Goal: Understand process/instructions: Learn about a topic

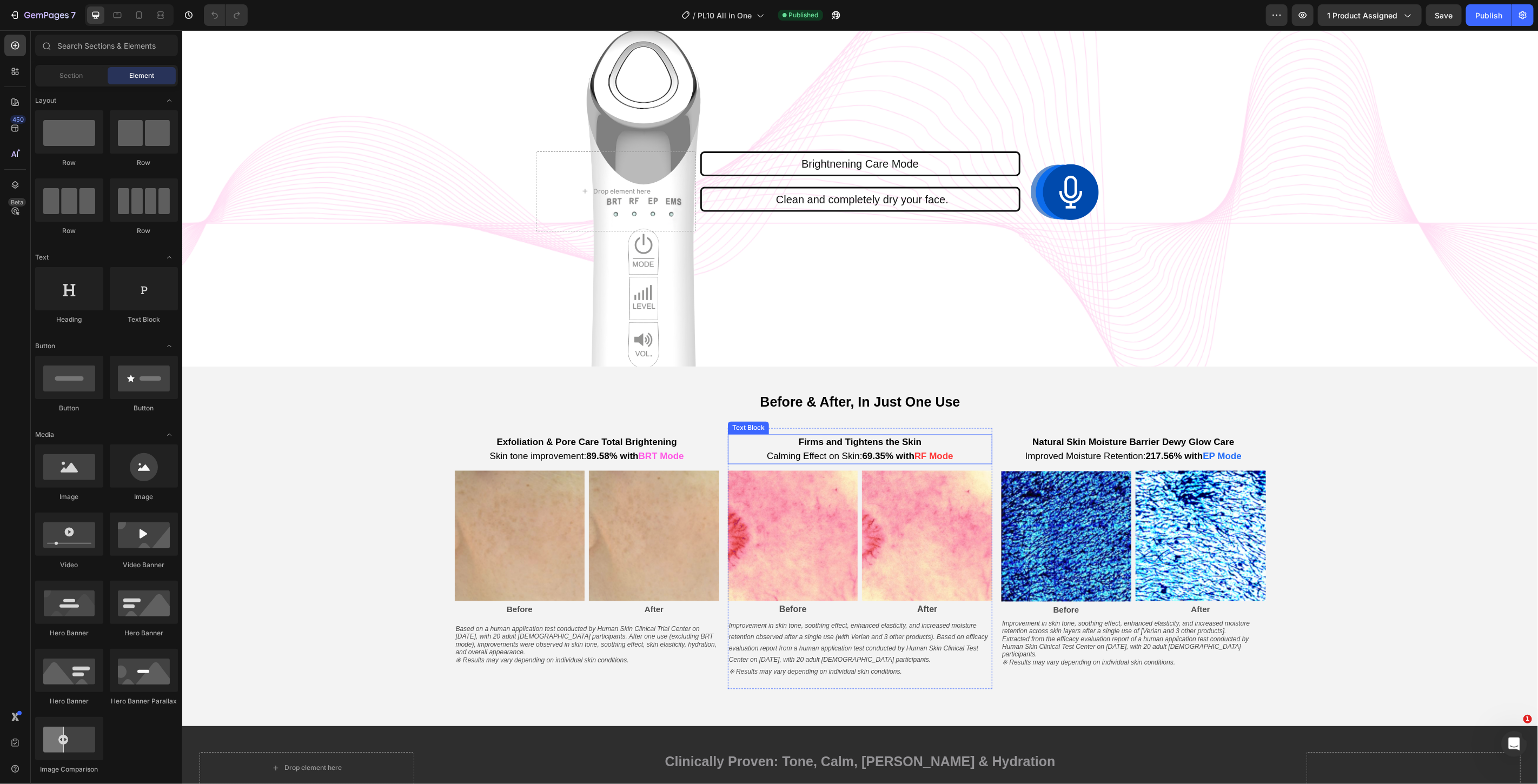
scroll to position [1201, 0]
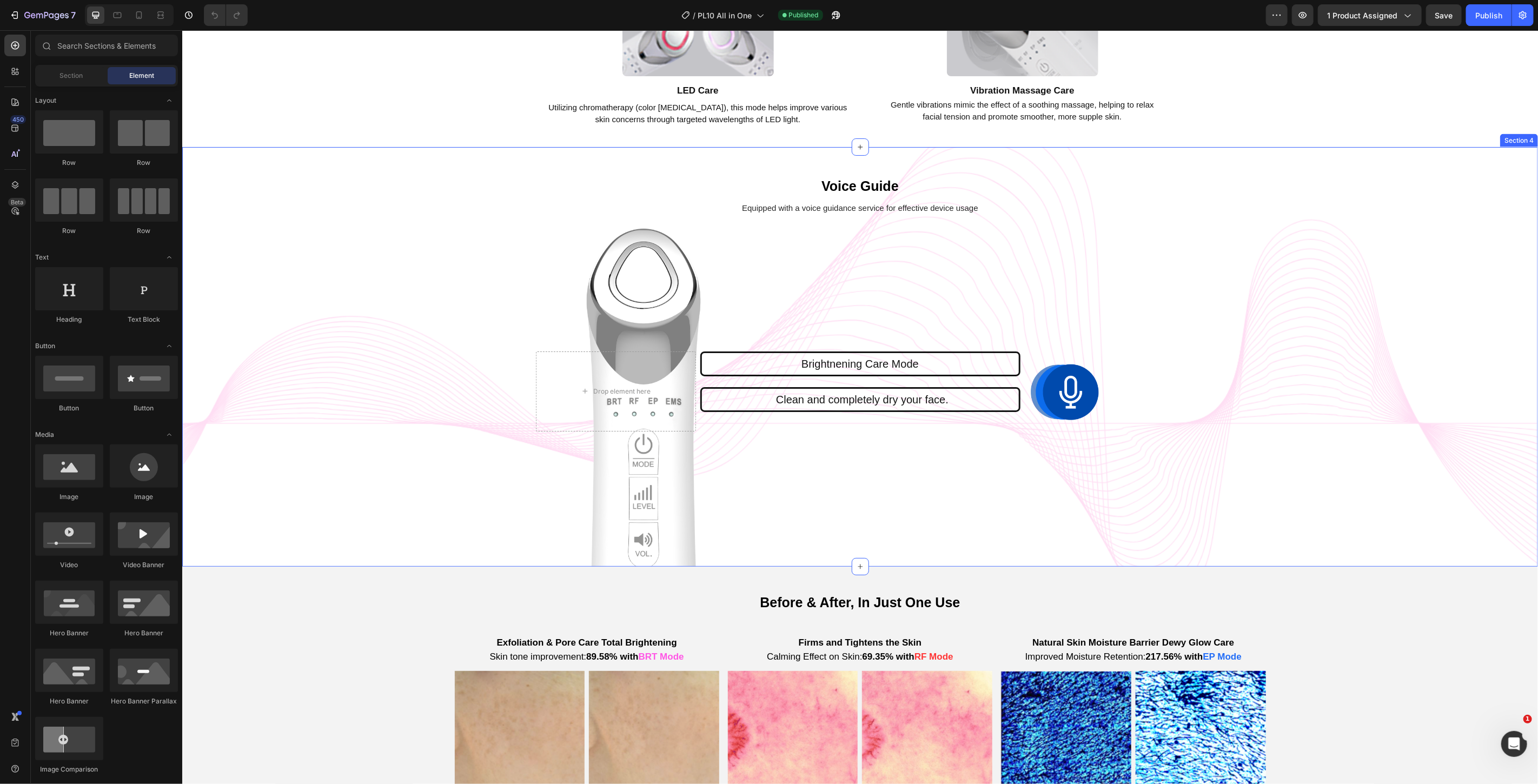
click at [1358, 315] on div "Voice Guide Text Block Equipped with a voice guidance service for effective dev…" at bounding box center [859, 356] width 1356 height 420
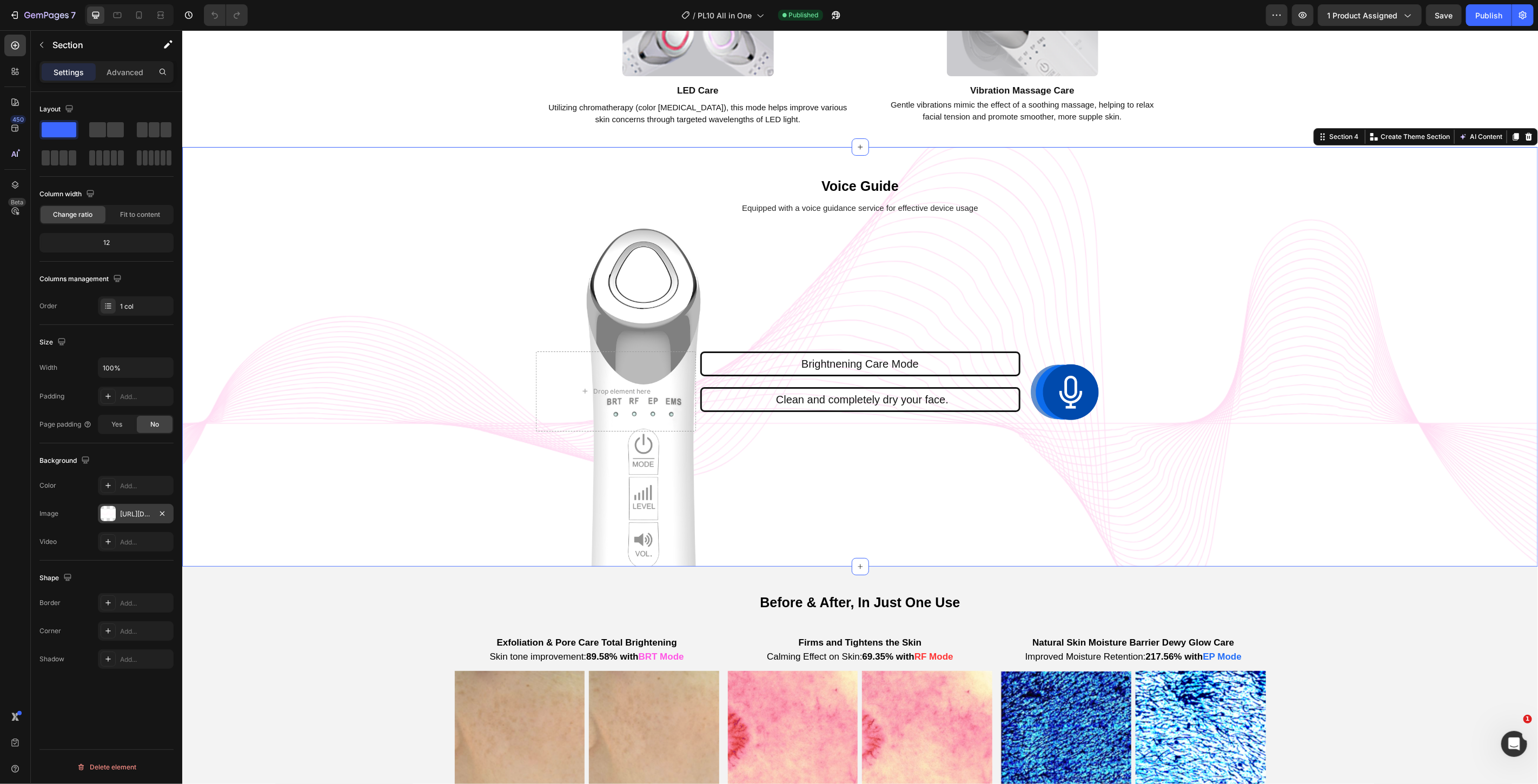
click at [143, 511] on div "[URL][DOMAIN_NAME]" at bounding box center [135, 514] width 32 height 10
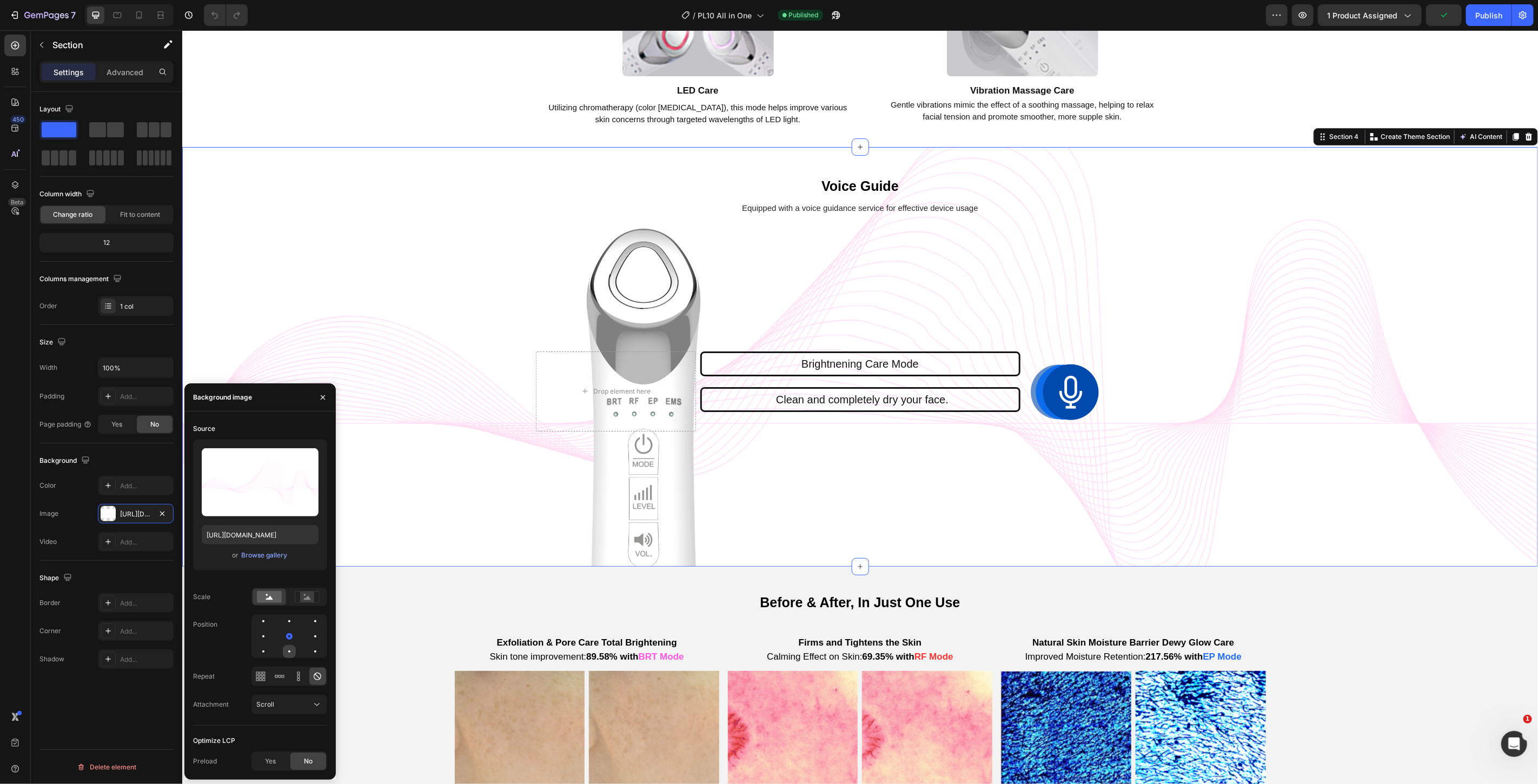
click at [309, 646] on div at bounding box center [315, 651] width 13 height 13
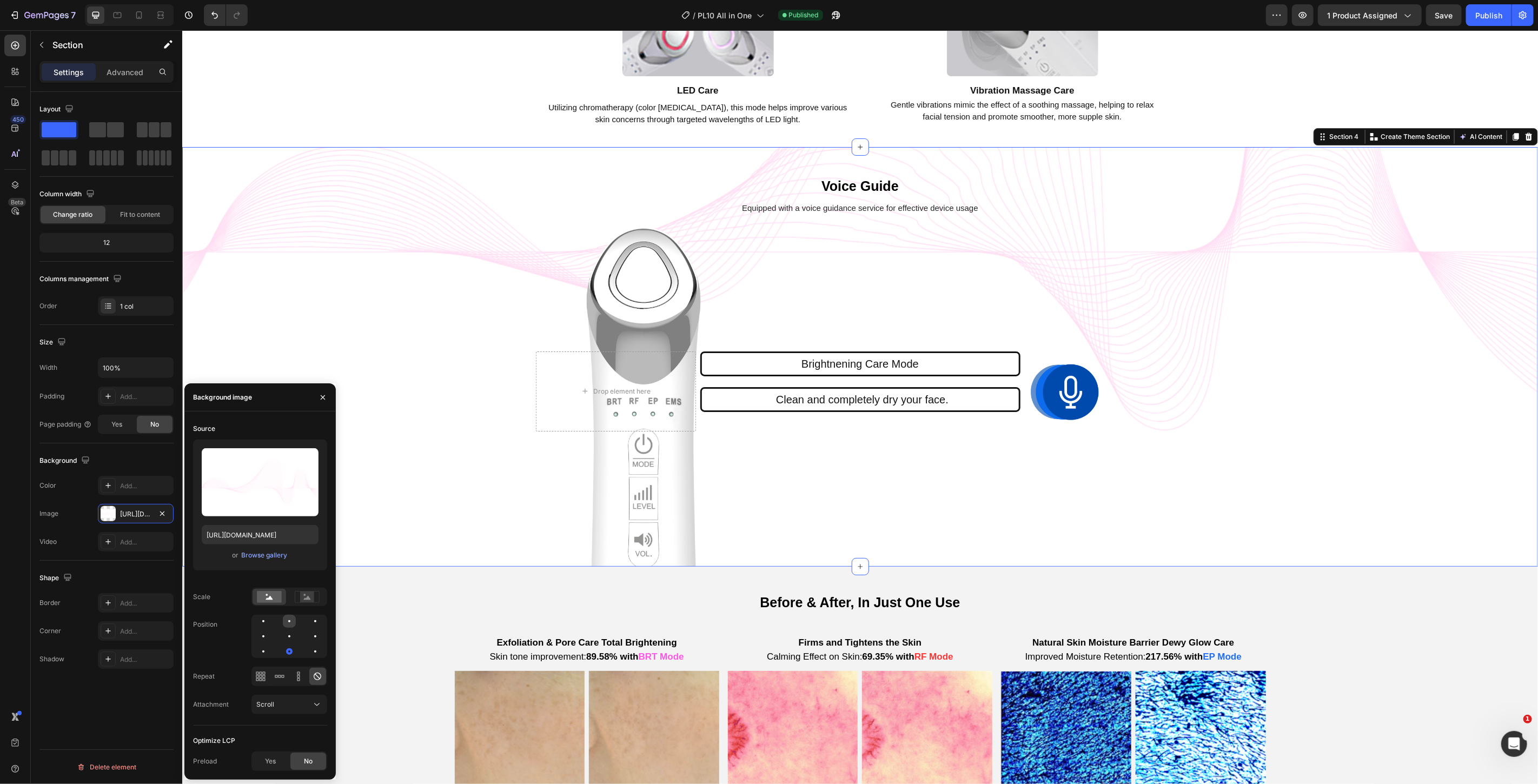
click at [309, 618] on div at bounding box center [315, 621] width 13 height 13
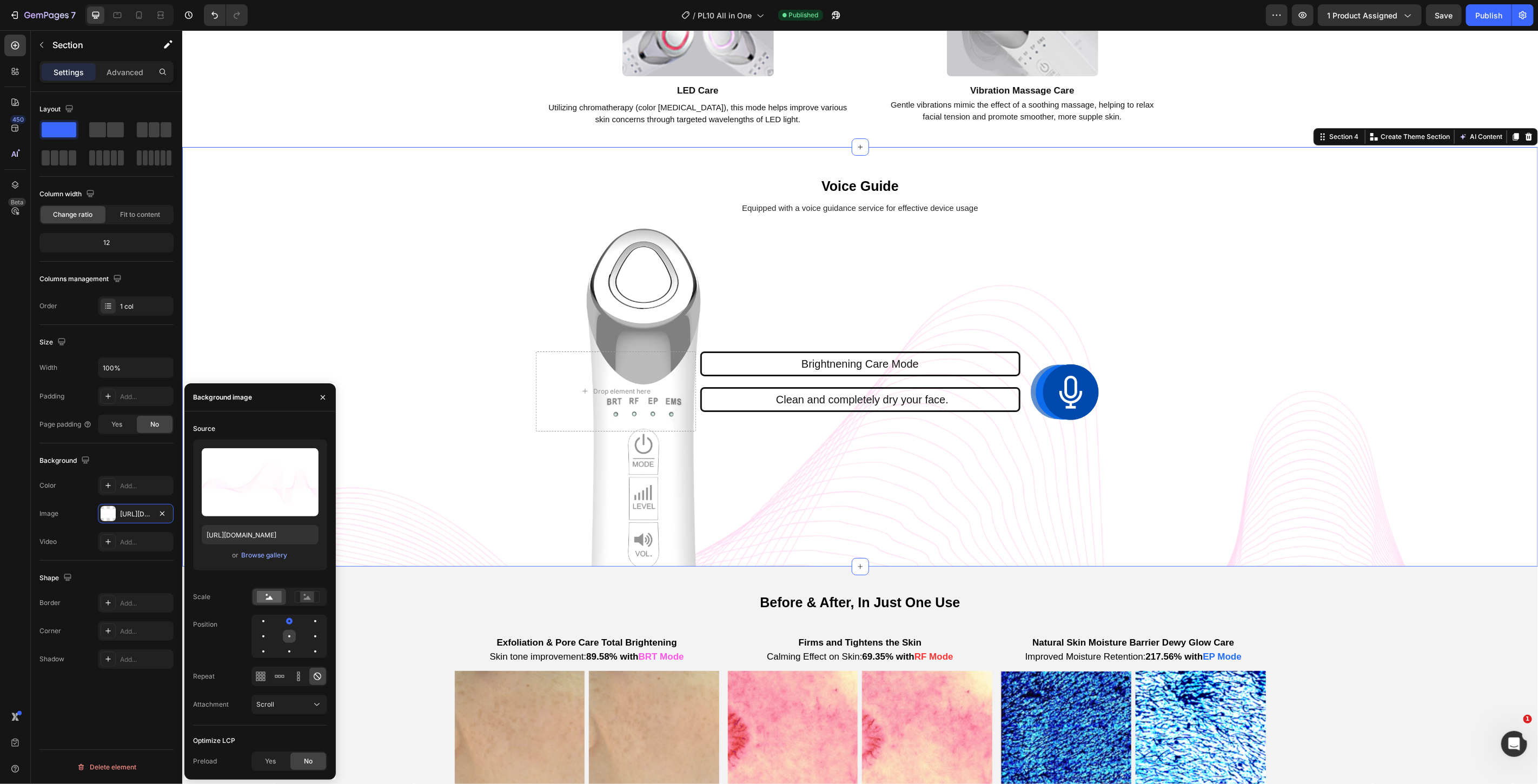
click at [309, 639] on div at bounding box center [315, 636] width 13 height 13
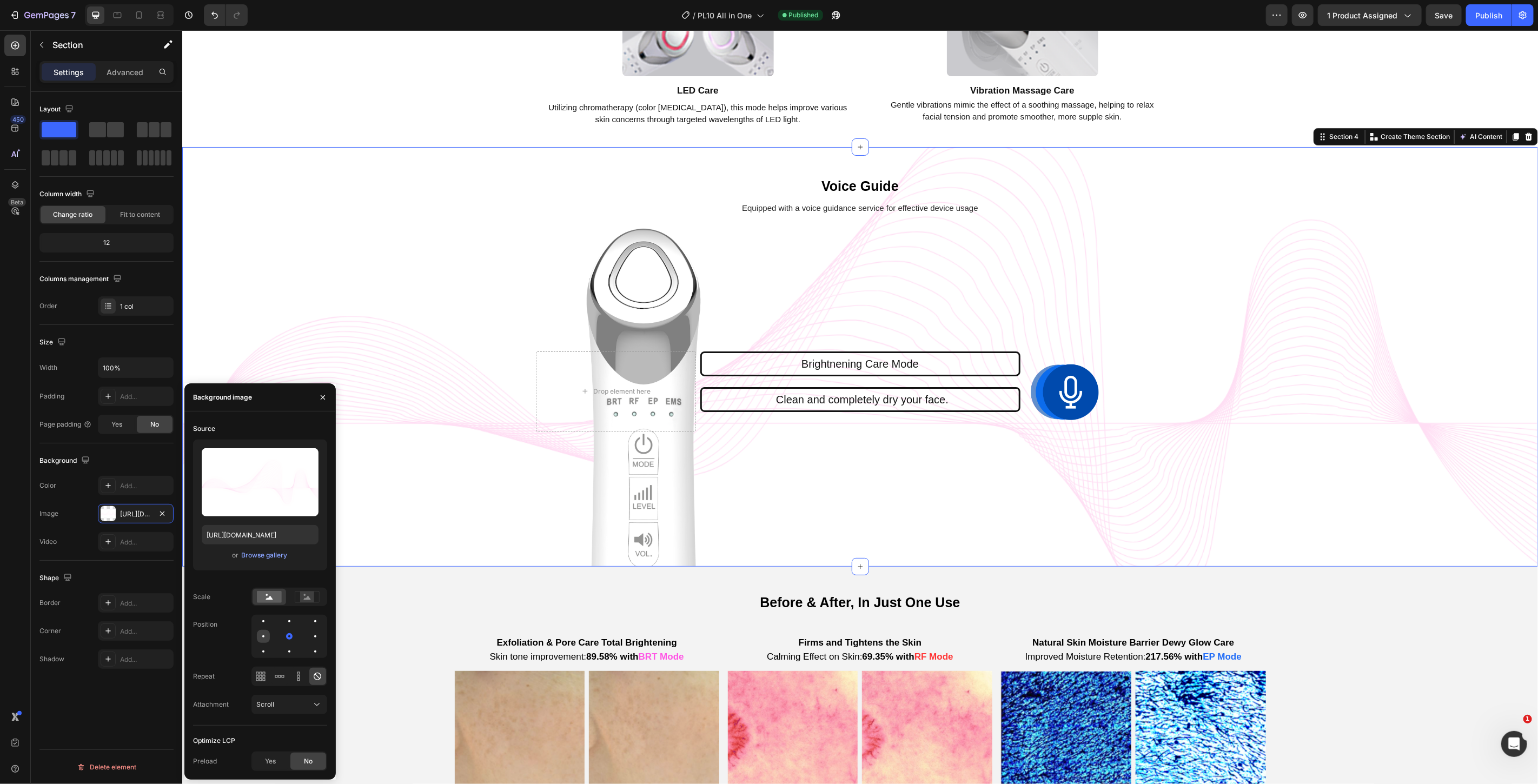
click at [283, 636] on div at bounding box center [289, 636] width 13 height 13
click at [270, 645] on div at bounding box center [263, 651] width 13 height 13
click at [305, 601] on rect at bounding box center [307, 597] width 14 height 11
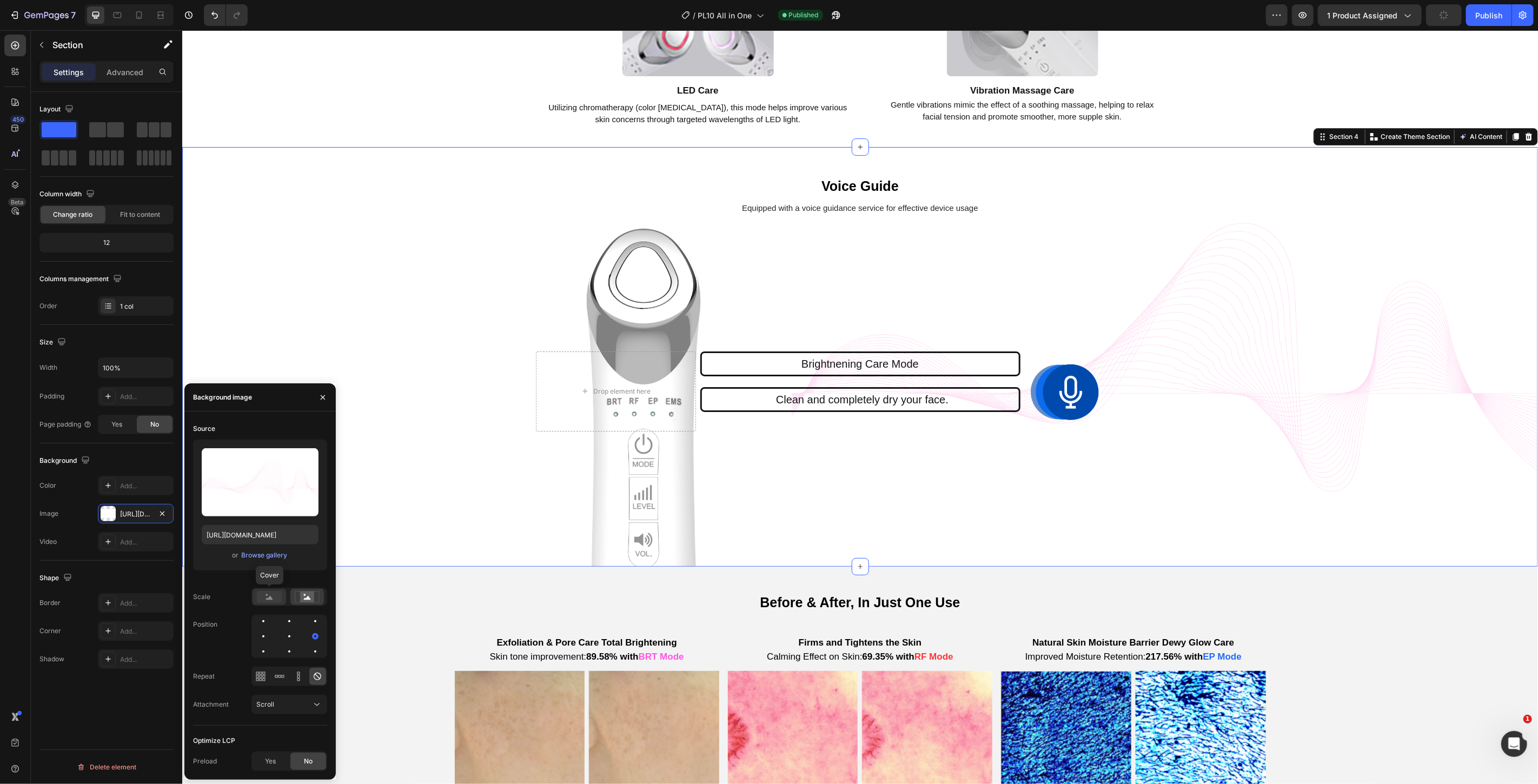
click at [262, 598] on rect at bounding box center [269, 597] width 25 height 12
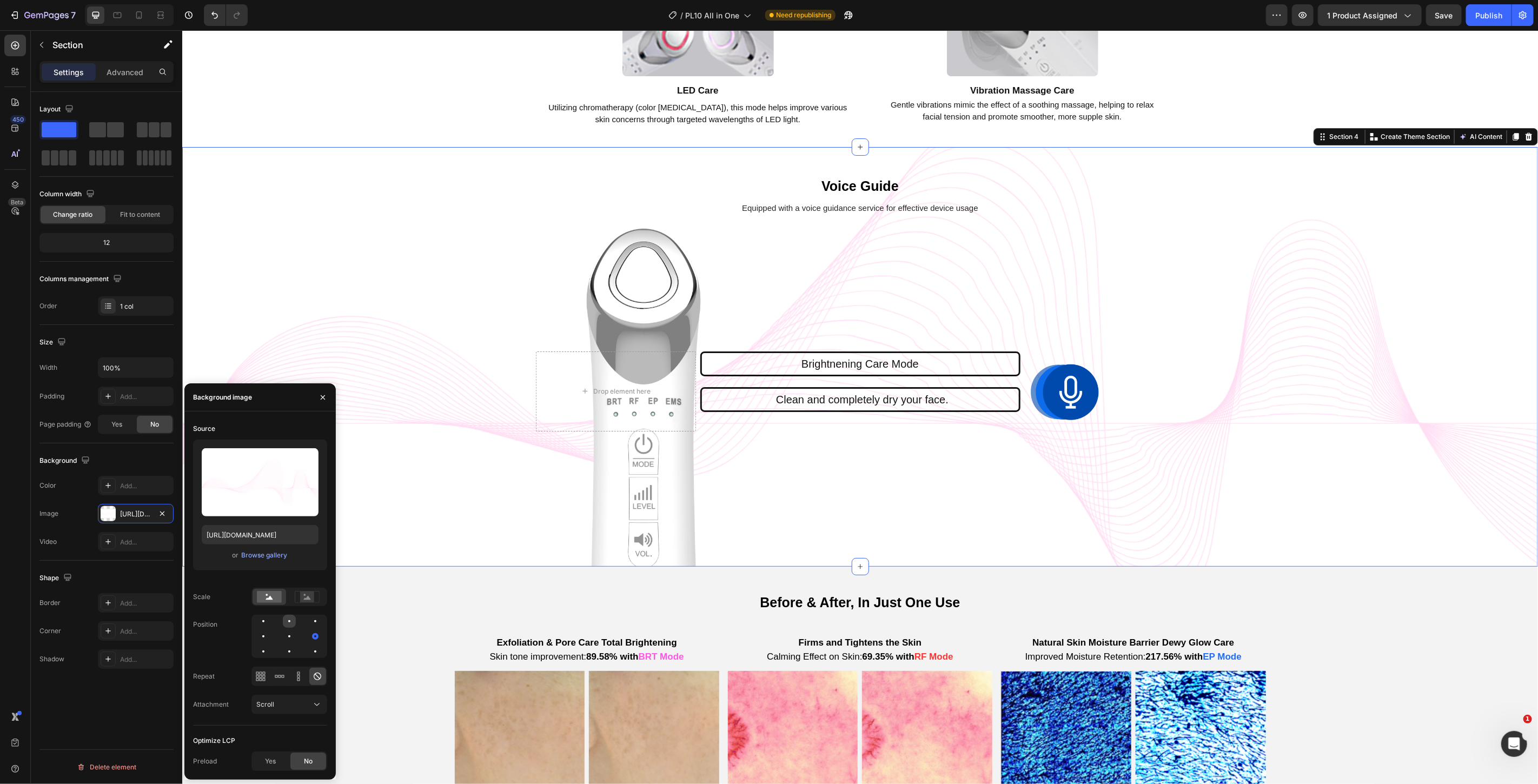
click at [309, 626] on div at bounding box center [315, 621] width 13 height 13
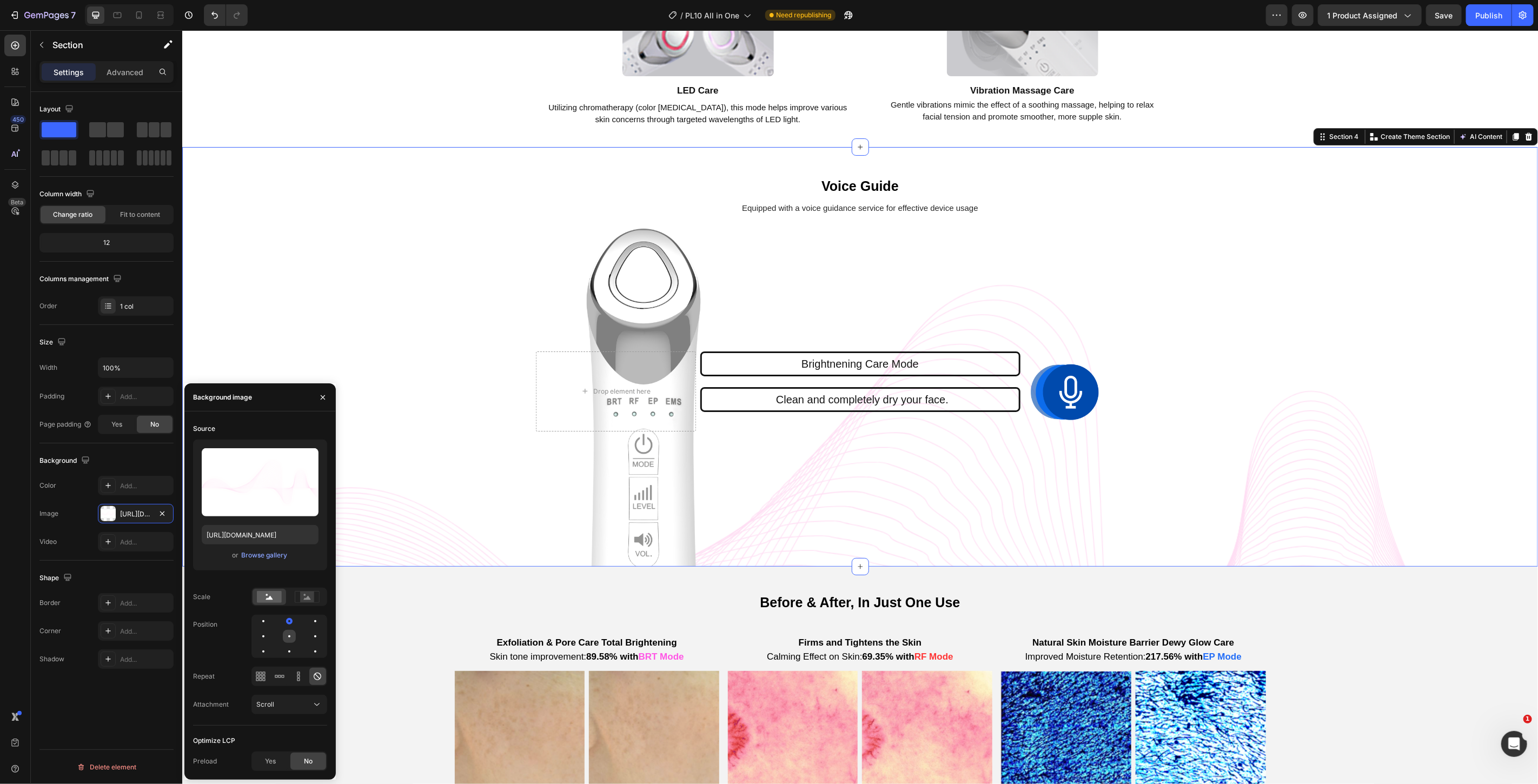
click at [309, 638] on div at bounding box center [315, 636] width 13 height 13
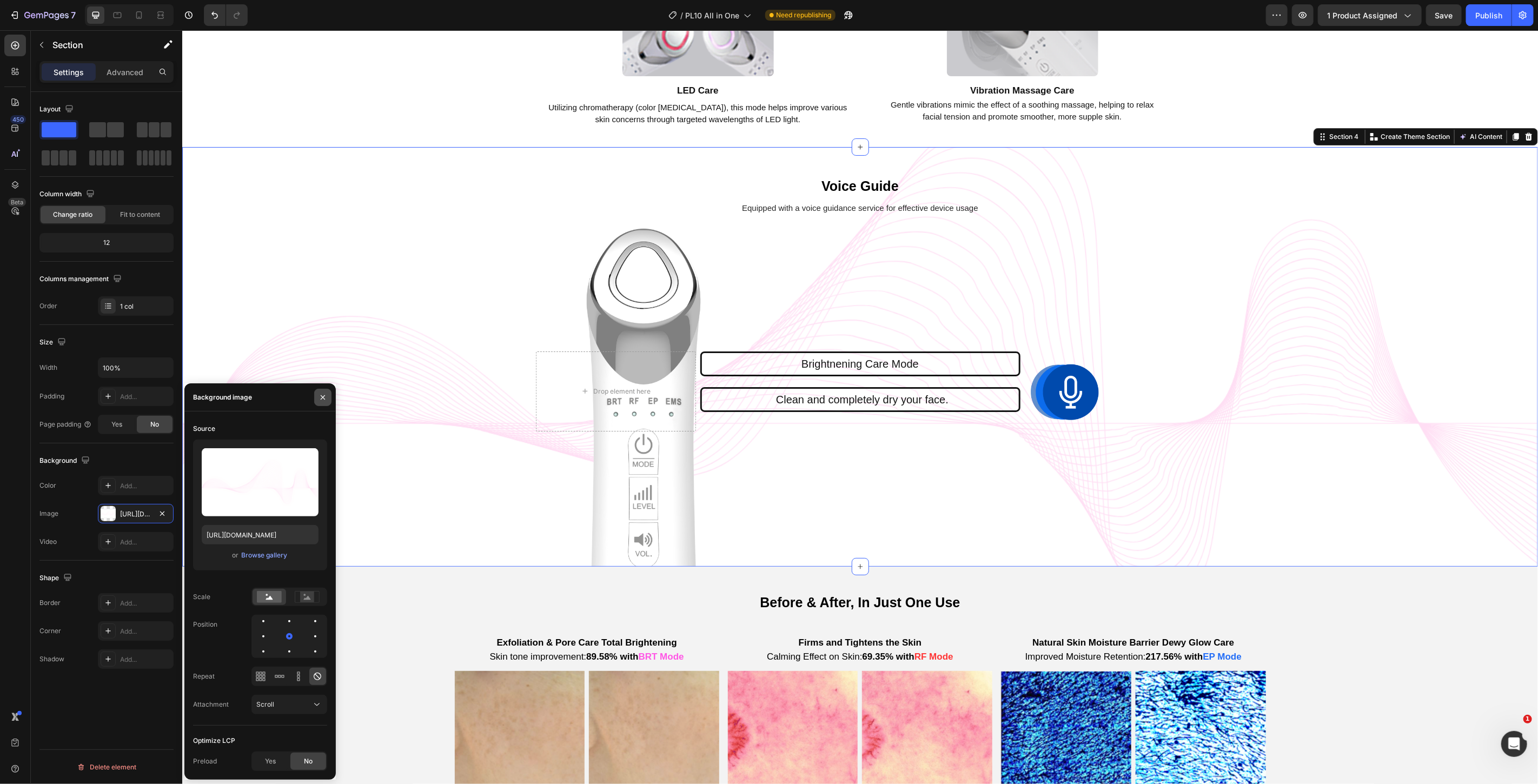
drag, startPoint x: 323, startPoint y: 395, endPoint x: 141, endPoint y: 366, distance: 184.3
click at [323, 395] on icon "button" at bounding box center [323, 397] width 9 height 9
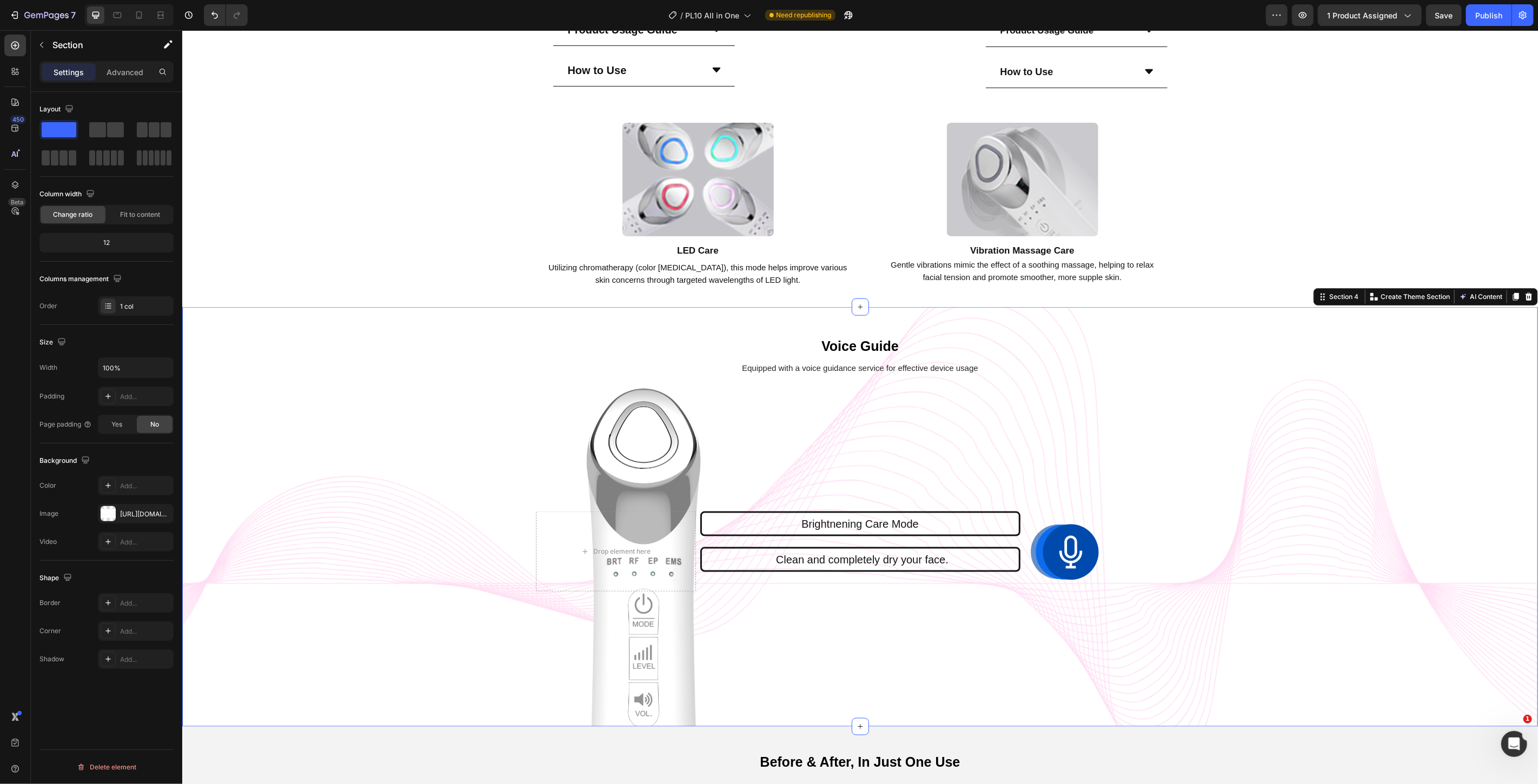
scroll to position [1021, 0]
click at [1196, 441] on div "Voice Guide Text Block Equipped with a voice guidance service for effective dev…" at bounding box center [859, 518] width 1356 height 420
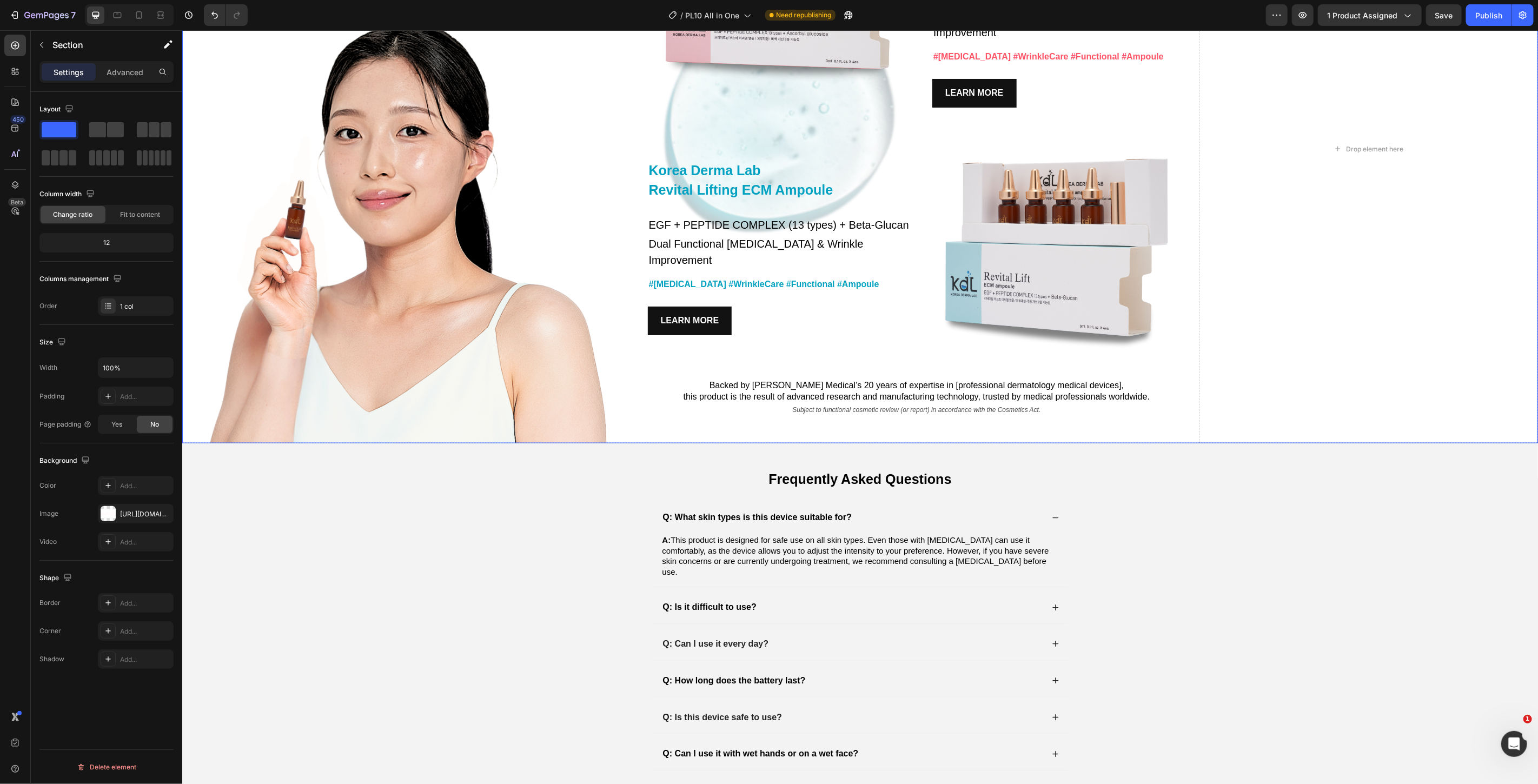
scroll to position [4265, 0]
